Goal: Information Seeking & Learning: Learn about a topic

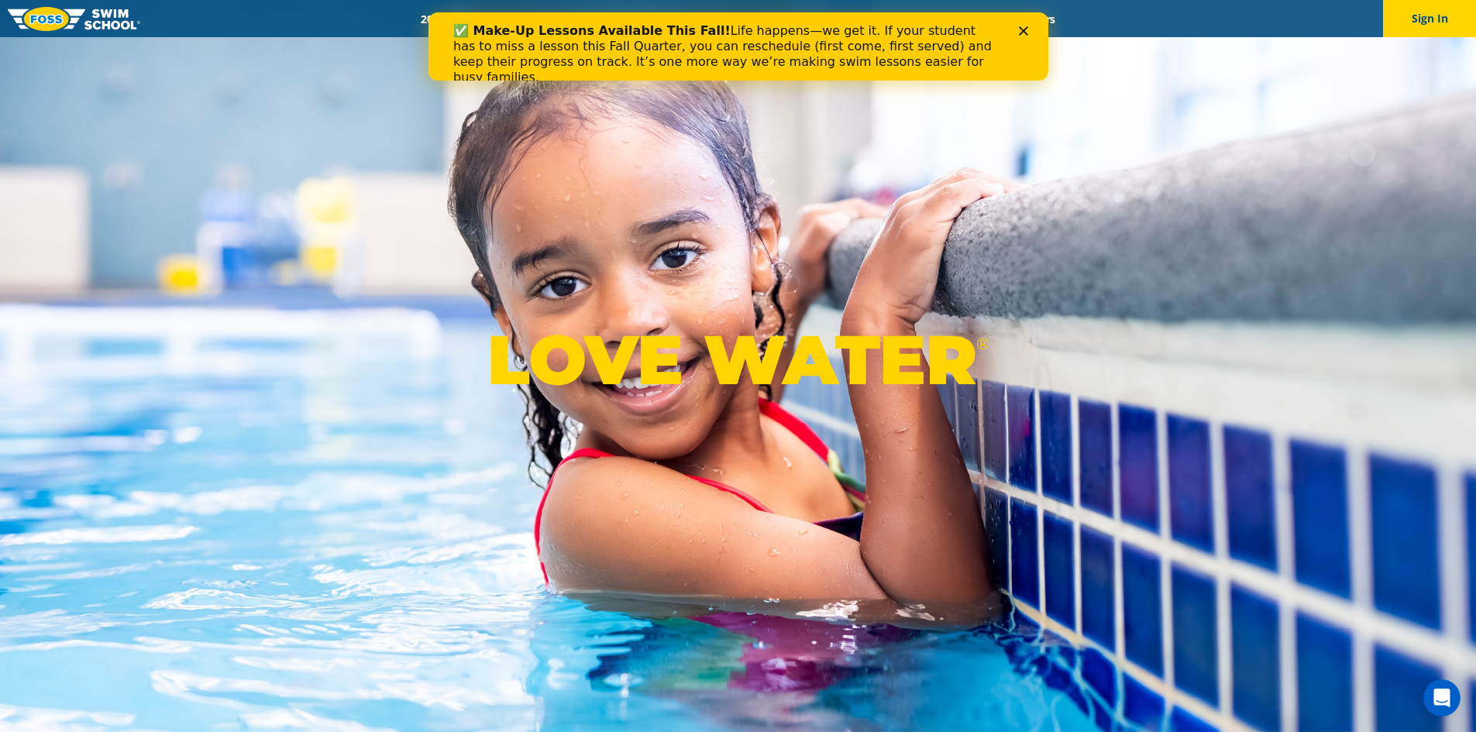
click at [1021, 22] on div "✅ Make-Up Lessons Available This Fall! Life happens—we get it. If your student …" at bounding box center [738, 54] width 570 height 71
click at [1018, 26] on icon "Close" at bounding box center [1022, 30] width 9 height 9
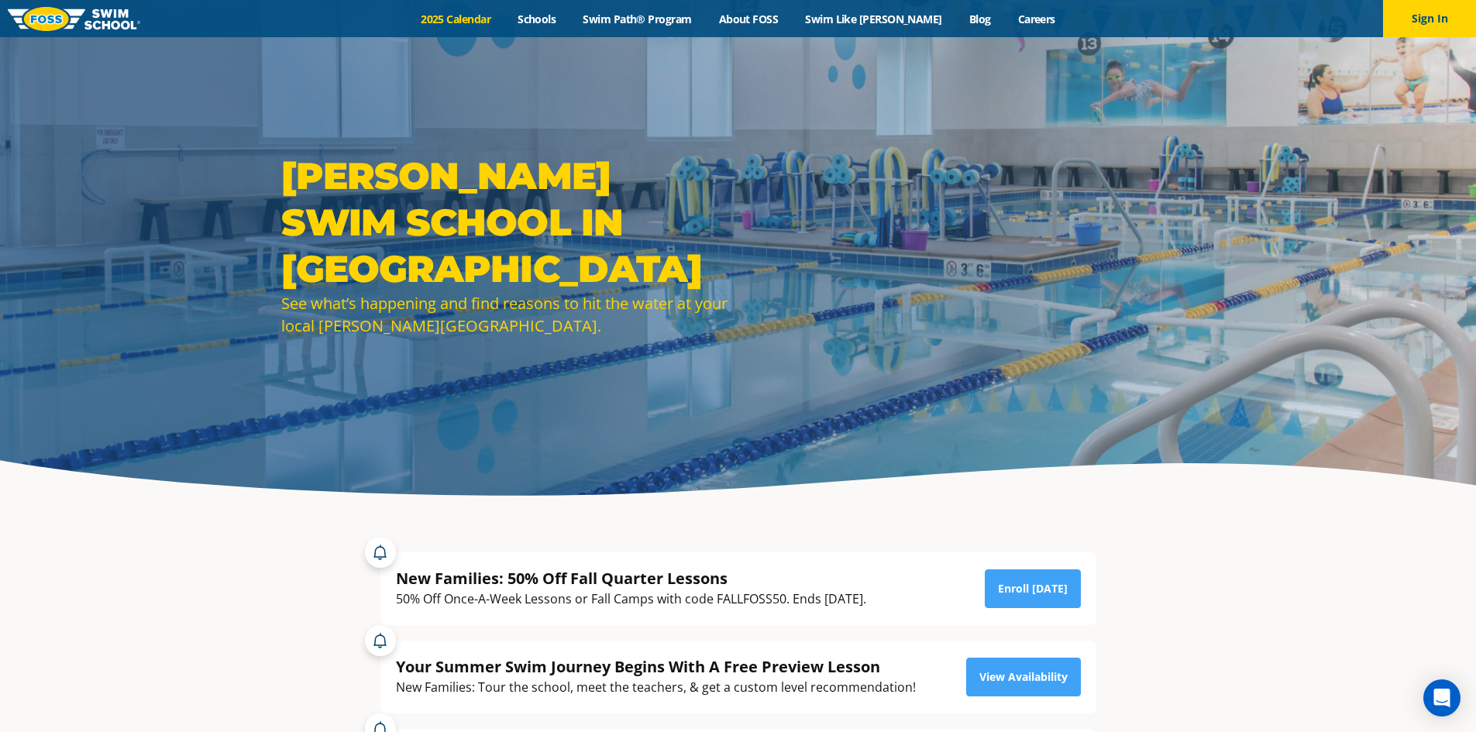
click at [480, 20] on link "2025 Calendar" at bounding box center [456, 19] width 97 height 15
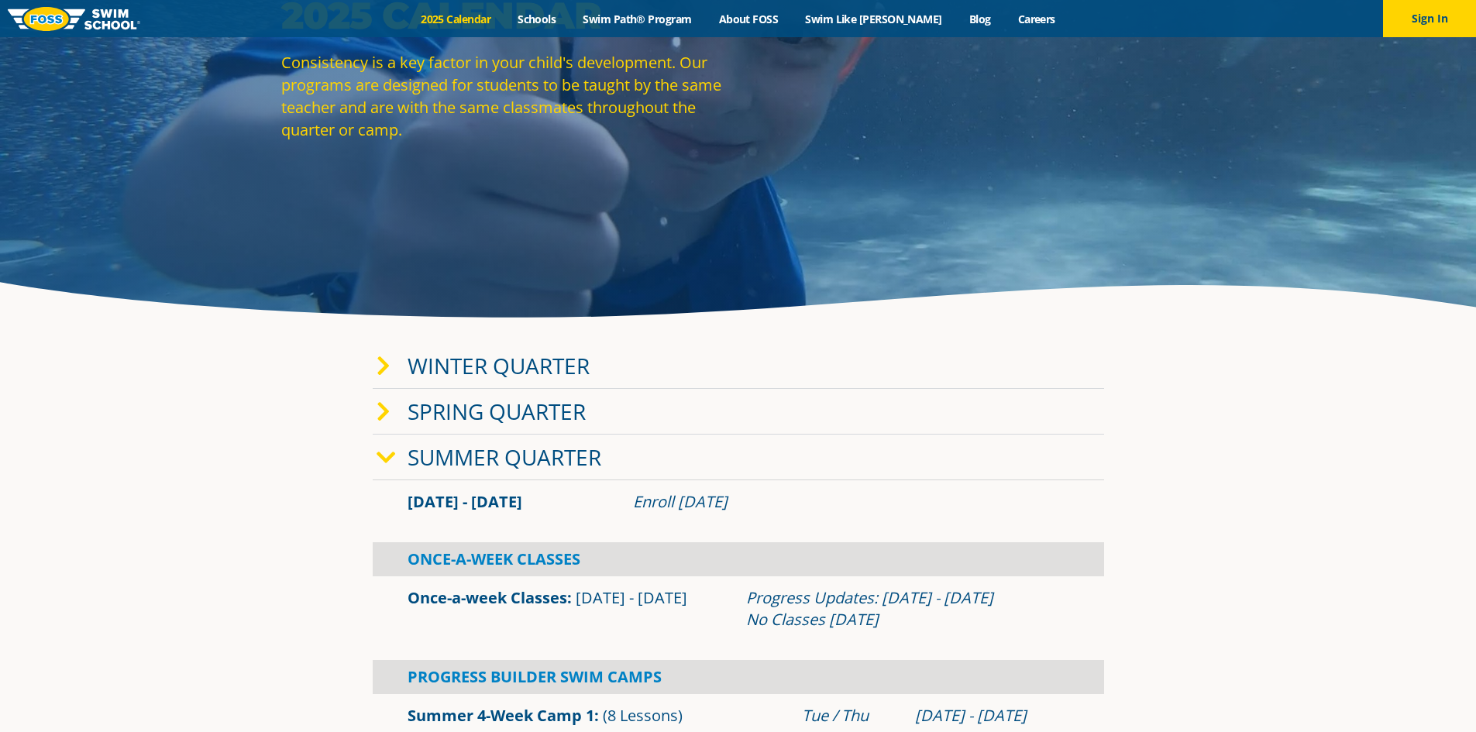
scroll to position [232, 0]
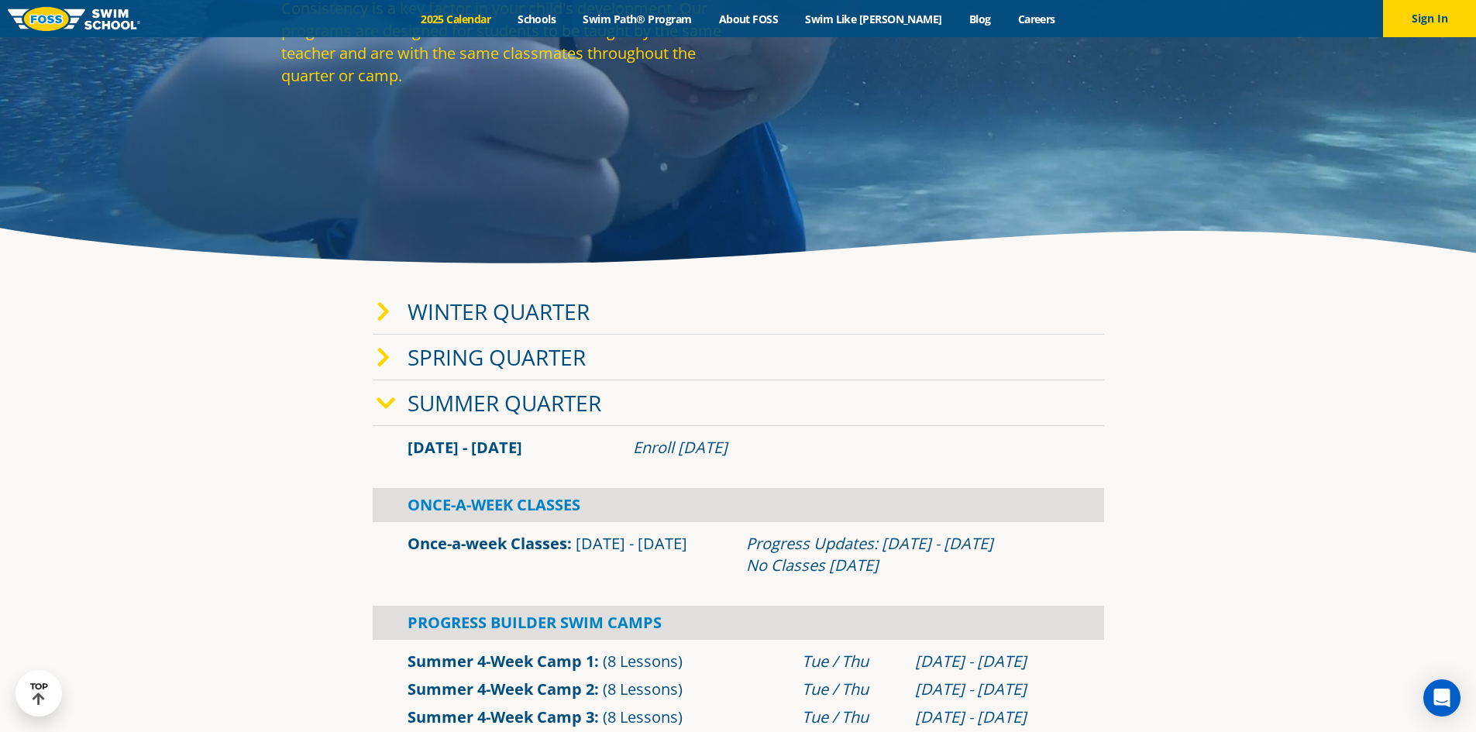
click at [383, 406] on icon at bounding box center [386, 404] width 19 height 22
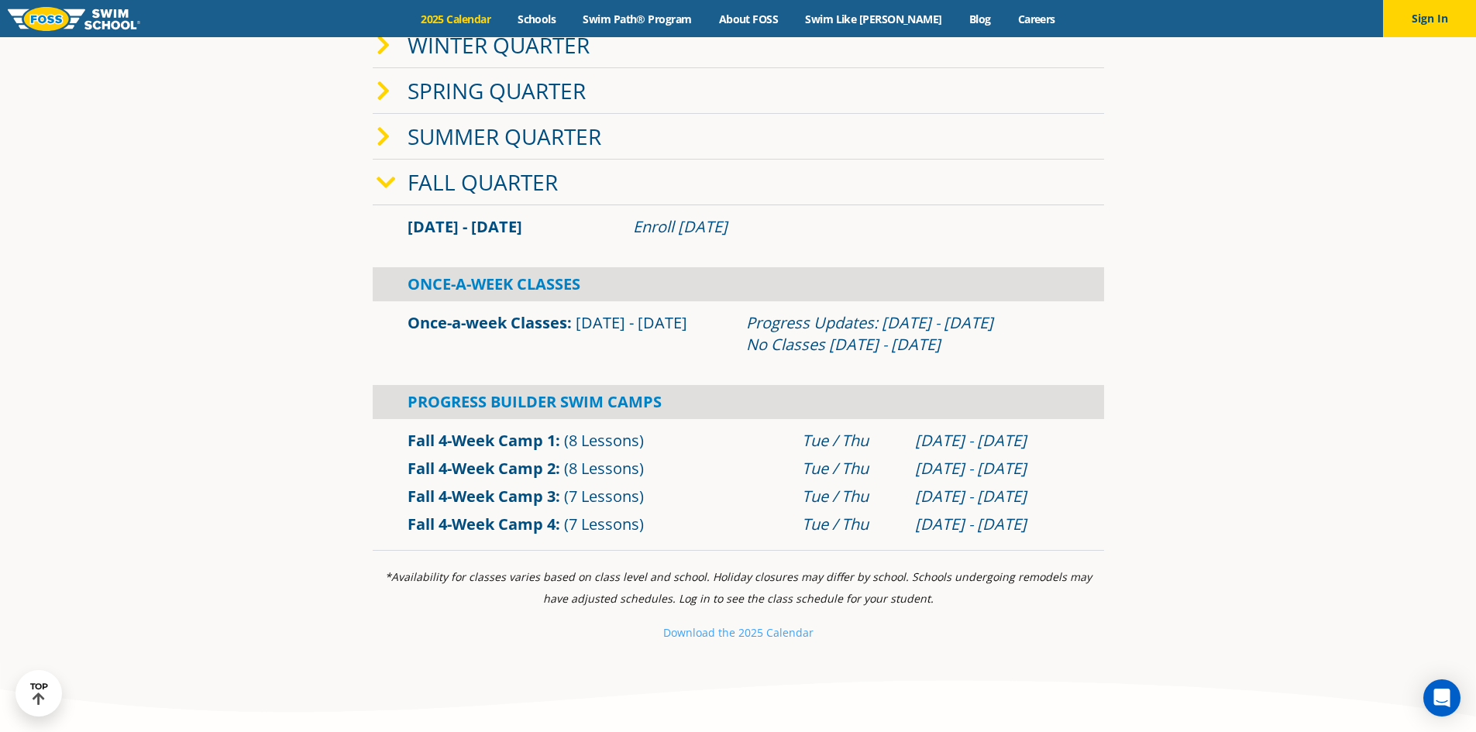
scroll to position [542, 0]
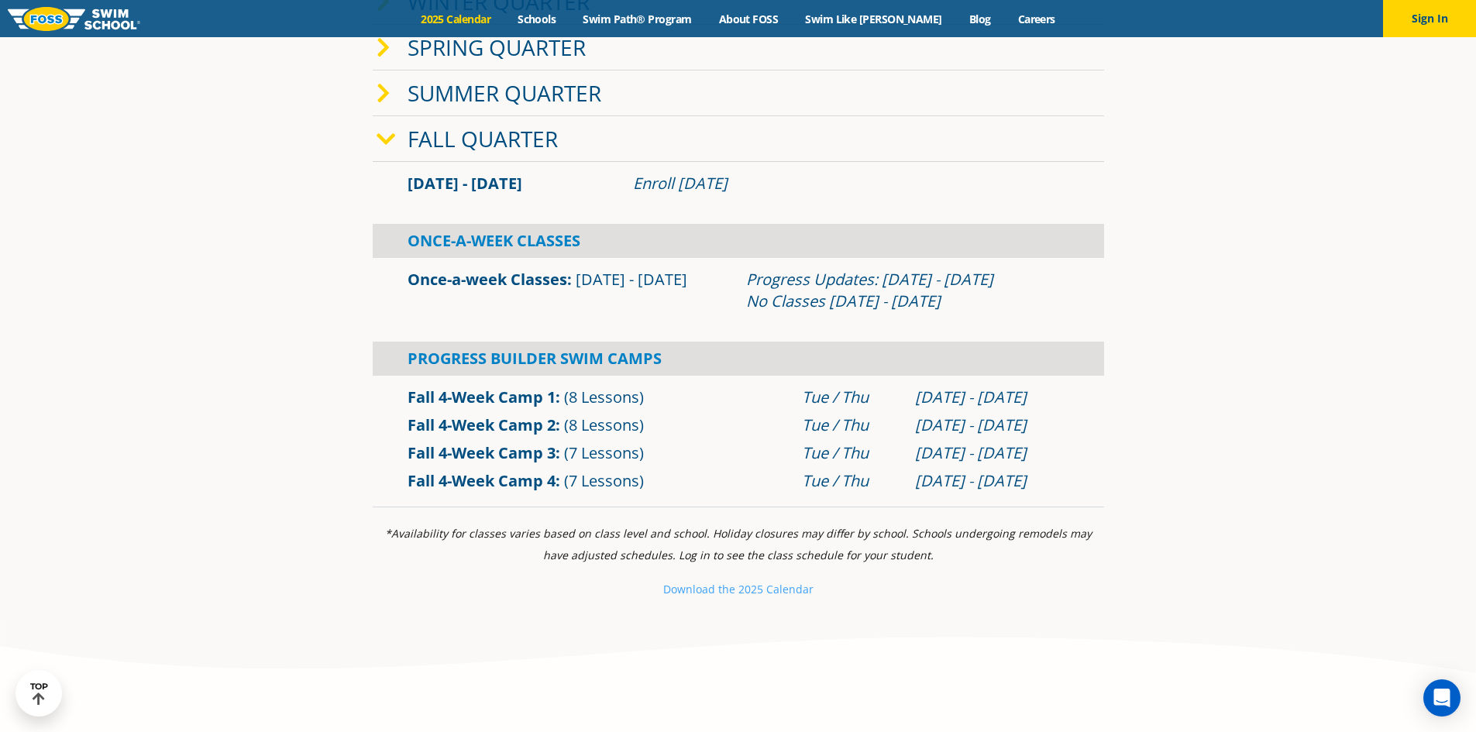
click at [463, 273] on link "Once-a-week Classes" at bounding box center [488, 279] width 160 height 21
